Goal: Information Seeking & Learning: Find specific fact

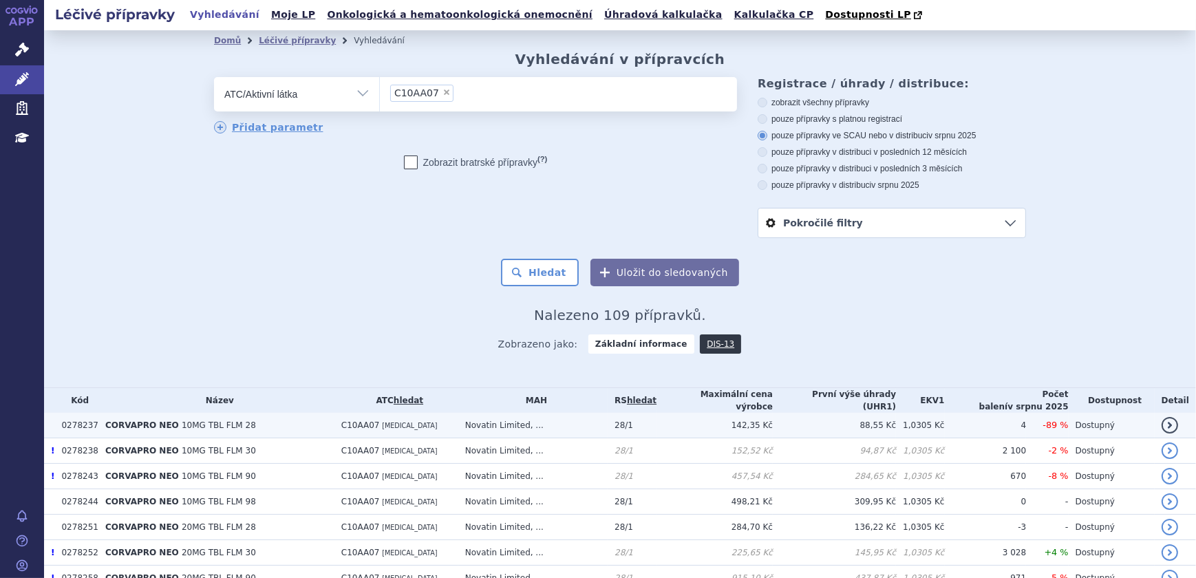
scroll to position [30, 0]
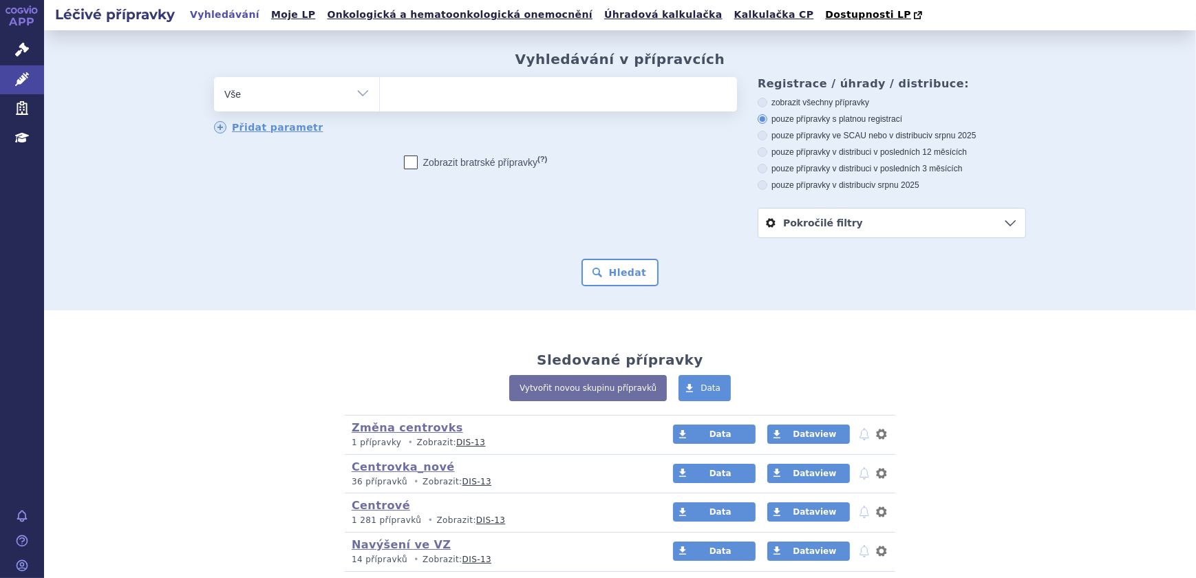
click at [418, 98] on ul at bounding box center [558, 91] width 357 height 29
click at [380, 98] on select at bounding box center [379, 93] width 1 height 34
click at [360, 100] on select "Vše Přípravek/SUKL kód MAH VPOIS ATC/Aktivní látka Léková forma Síla" at bounding box center [296, 92] width 165 height 31
select select "filter-atc-group"
click at [214, 78] on select "Vše Přípravek/SUKL kód MAH VPOIS ATC/Aktivní látka Léková forma Síla" at bounding box center [296, 92] width 165 height 31
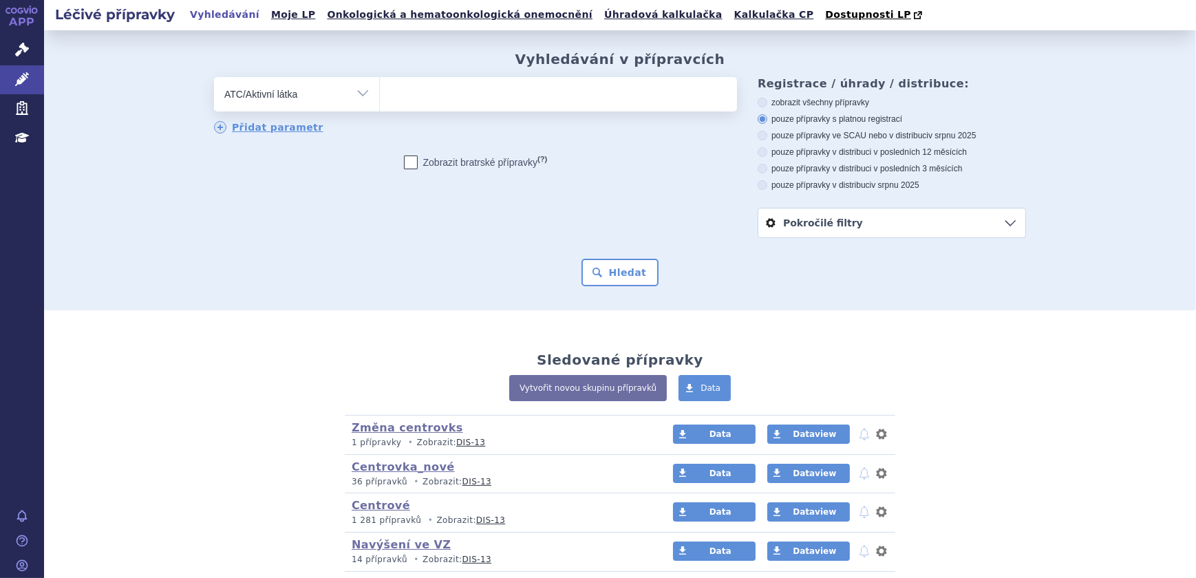
click at [421, 93] on ul at bounding box center [558, 91] width 357 height 29
click at [380, 93] on select at bounding box center [379, 93] width 1 height 34
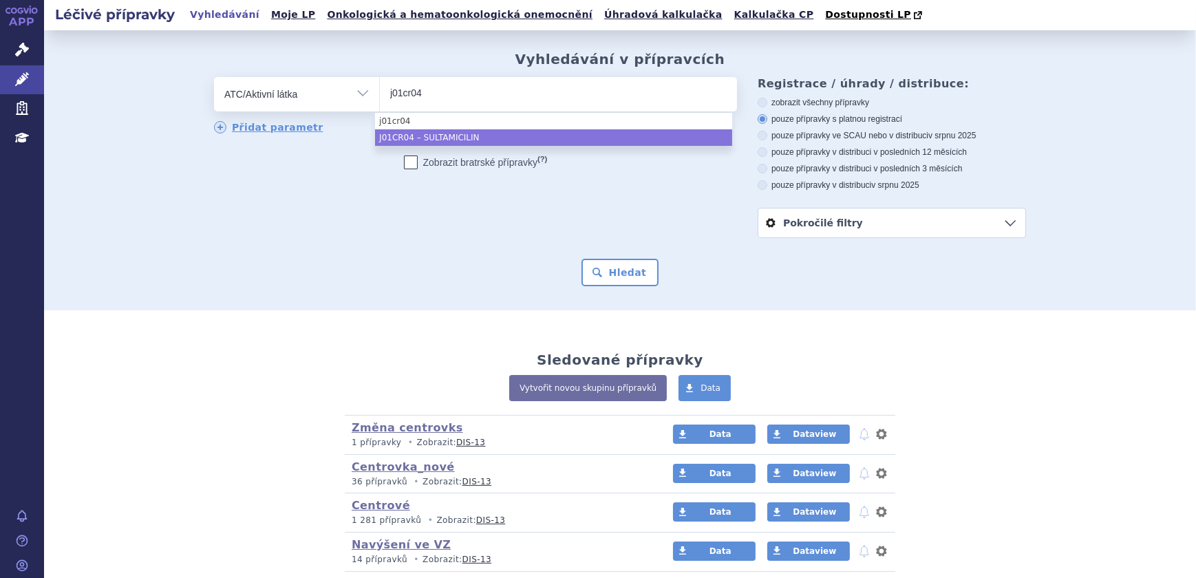
type input "j01cr04"
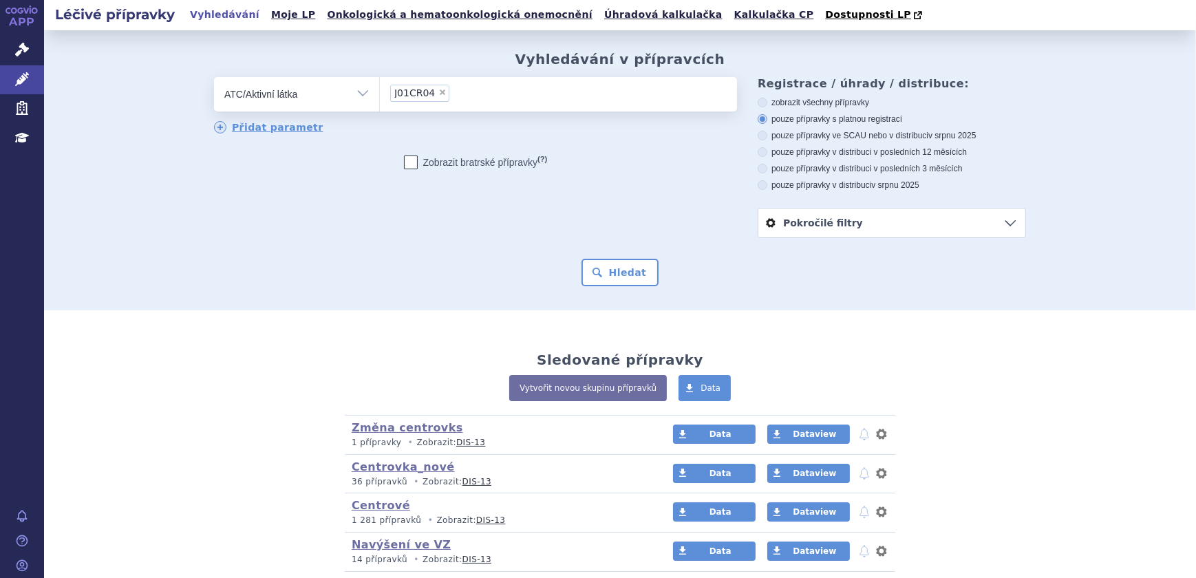
select select "J01CR04"
click at [611, 267] on button "Hledat" at bounding box center [620, 273] width 78 height 28
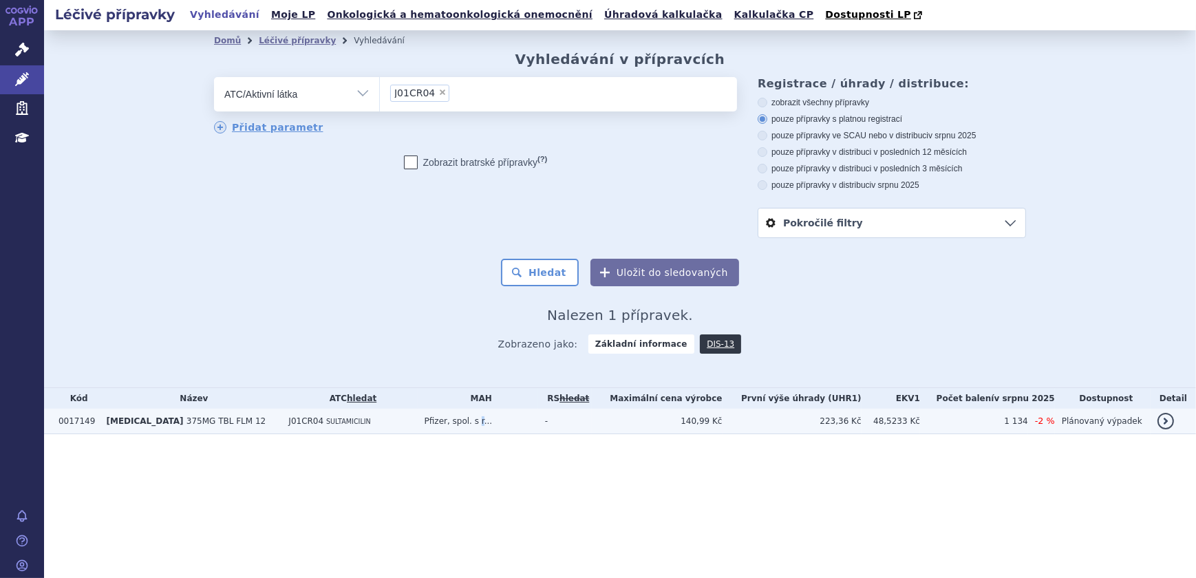
click at [461, 424] on td "Pfizer, spol. s r..." at bounding box center [478, 421] width 120 height 25
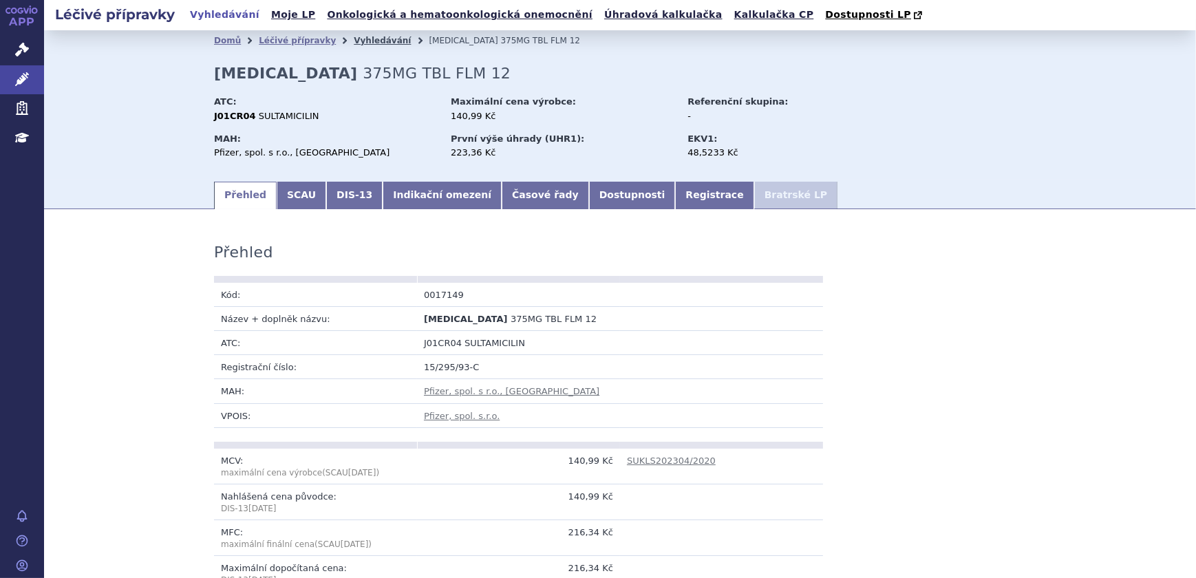
click at [357, 41] on link "Vyhledávání" at bounding box center [382, 41] width 57 height 10
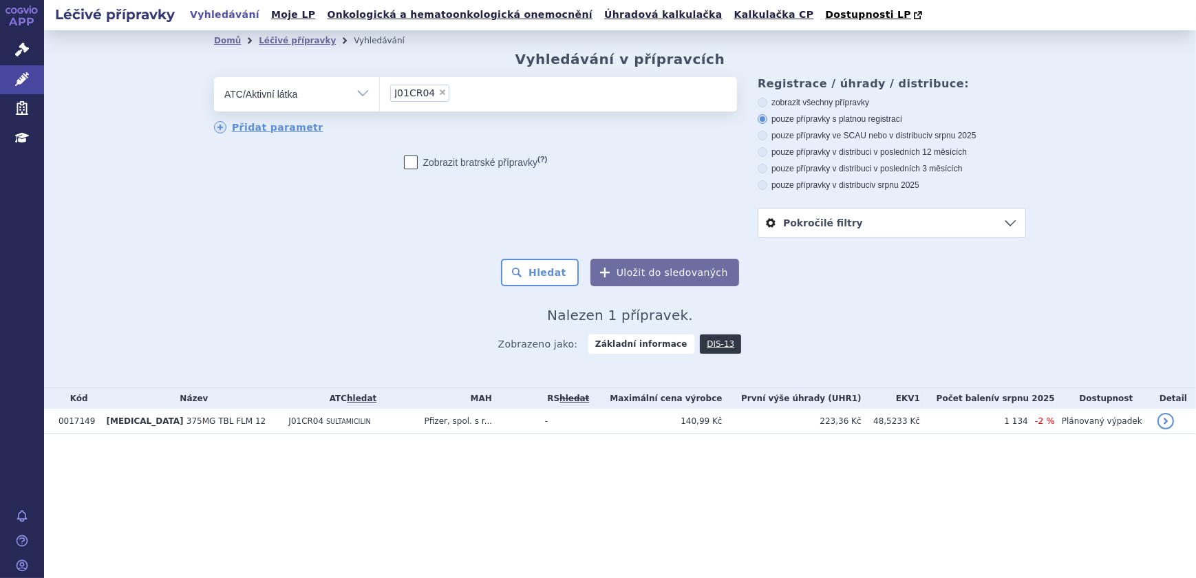
click at [438, 93] on span "×" at bounding box center [442, 92] width 8 height 8
click at [380, 93] on select "J01CR04" at bounding box center [379, 93] width 1 height 34
select select
type input "J01DH56"
select select "J01DH56"
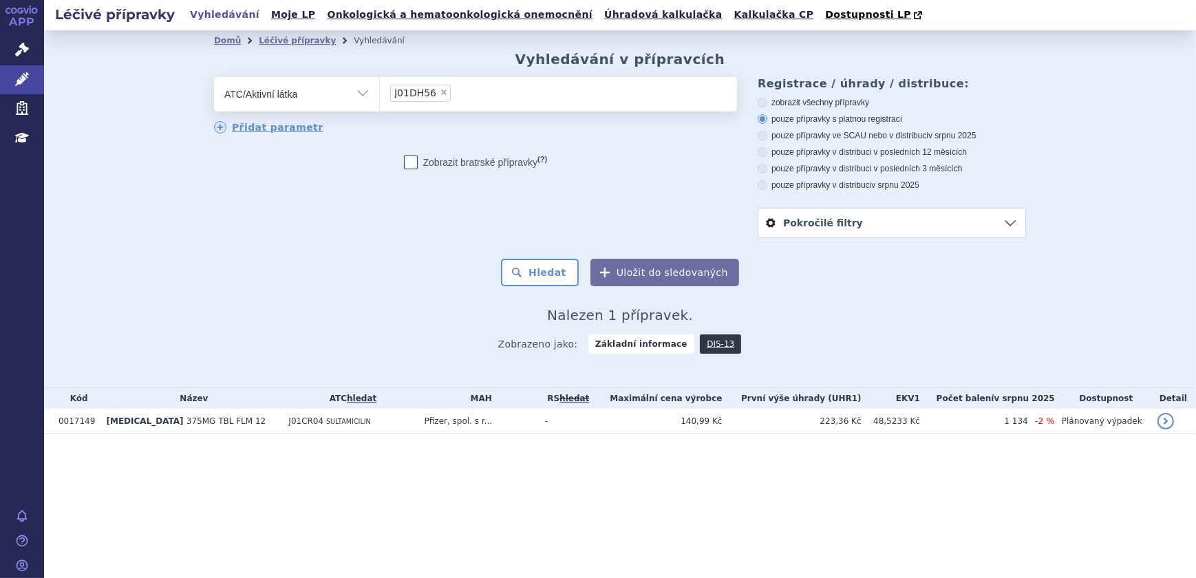
click at [556, 291] on div "Domů Léčivé přípravky Vyhledávání Vyhledávání v přípravcích odstranit Vše Přípr…" at bounding box center [619, 207] width 867 height 312
click at [561, 277] on button "Hledat" at bounding box center [540, 273] width 78 height 28
